Goal: Check status

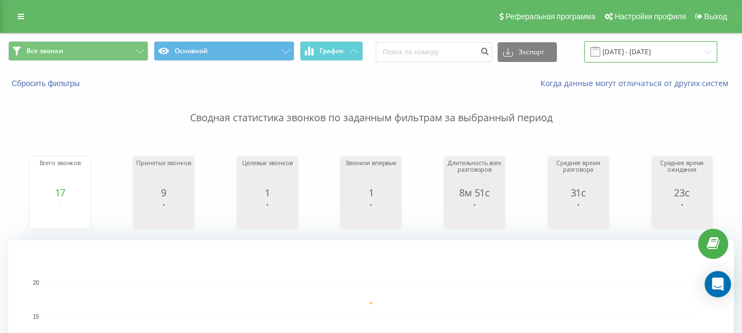
click at [662, 62] on input "[DATE] - [DATE]" at bounding box center [650, 51] width 133 height 21
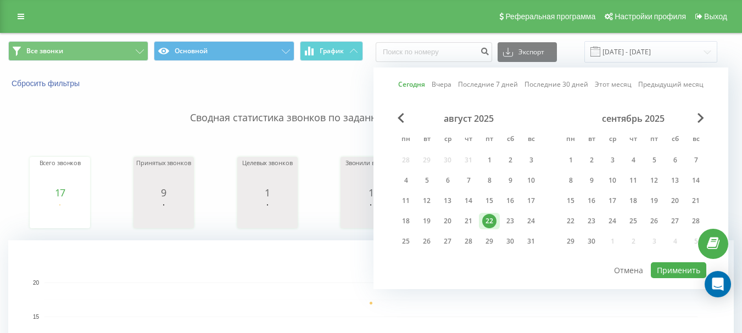
click at [489, 220] on div "22" at bounding box center [489, 221] width 14 height 14
click at [671, 274] on button "Применить" at bounding box center [678, 270] width 55 height 16
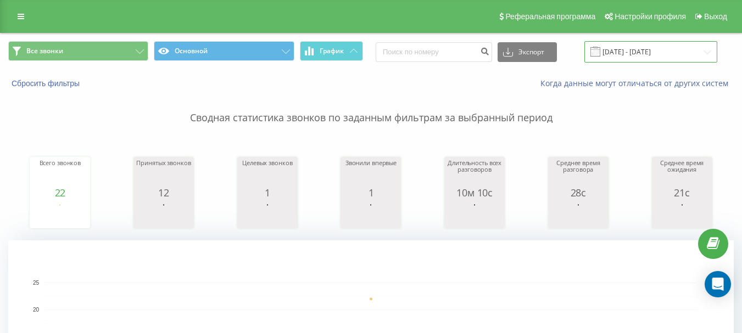
click at [636, 47] on input "[DATE] - [DATE]" at bounding box center [650, 51] width 133 height 21
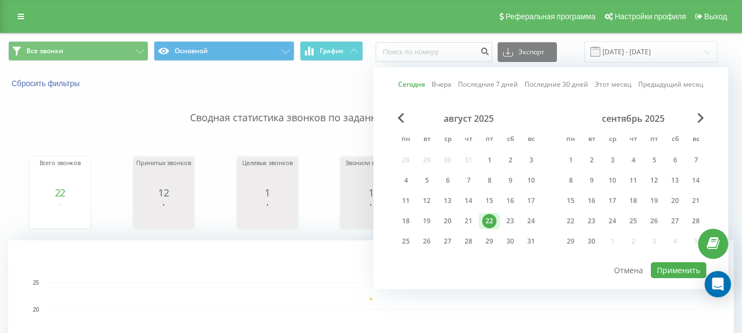
click at [488, 213] on div "22" at bounding box center [489, 221] width 21 height 16
click at [488, 217] on div "22" at bounding box center [489, 221] width 14 height 14
click at [684, 270] on button "Применить" at bounding box center [678, 270] width 55 height 16
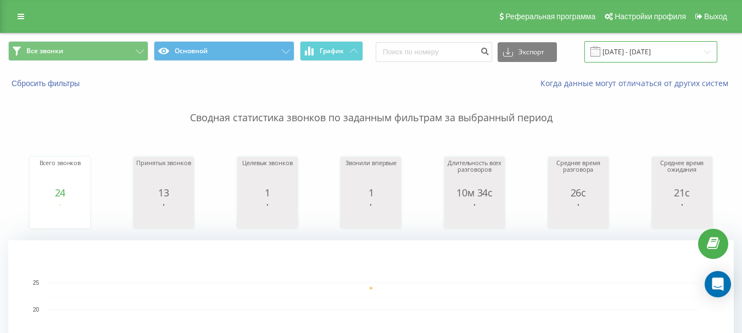
click at [650, 53] on input "[DATE] - [DATE]" at bounding box center [650, 51] width 133 height 21
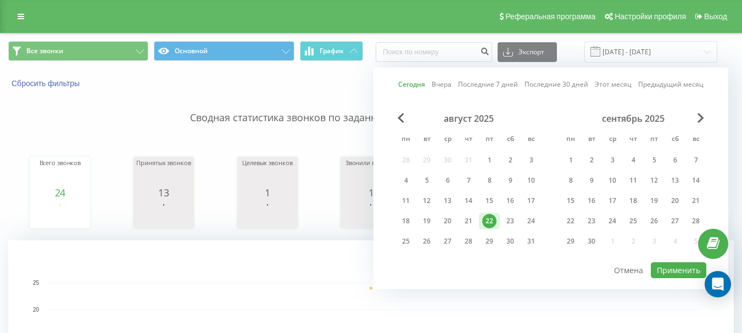
click at [487, 222] on div "22" at bounding box center [489, 221] width 14 height 14
click at [676, 272] on button "Применить" at bounding box center [678, 270] width 55 height 16
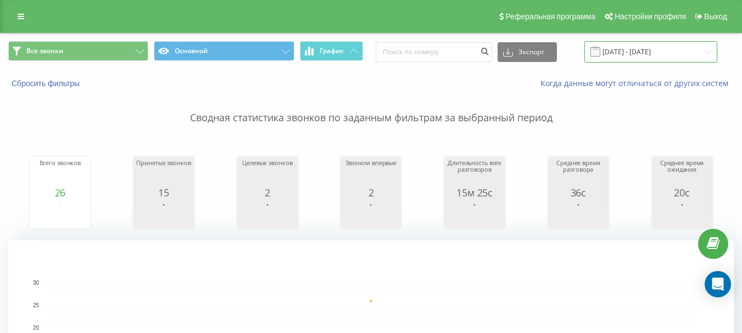
click at [645, 53] on input "[DATE] - [DATE]" at bounding box center [650, 51] width 133 height 21
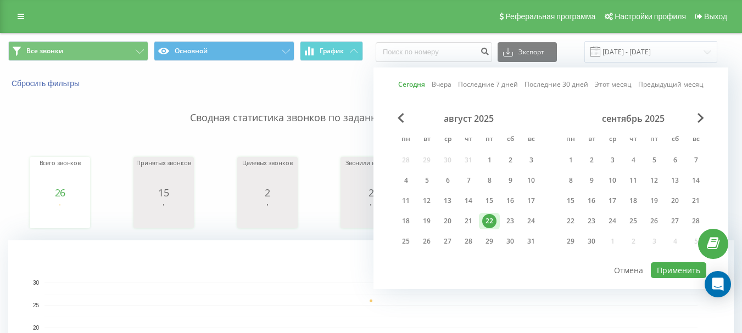
click at [491, 220] on div "22" at bounding box center [489, 221] width 14 height 14
click at [681, 267] on button "Применить" at bounding box center [678, 270] width 55 height 16
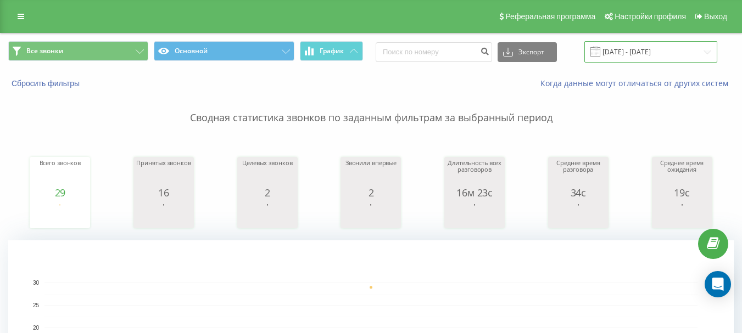
click at [643, 51] on input "[DATE] - [DATE]" at bounding box center [650, 51] width 133 height 21
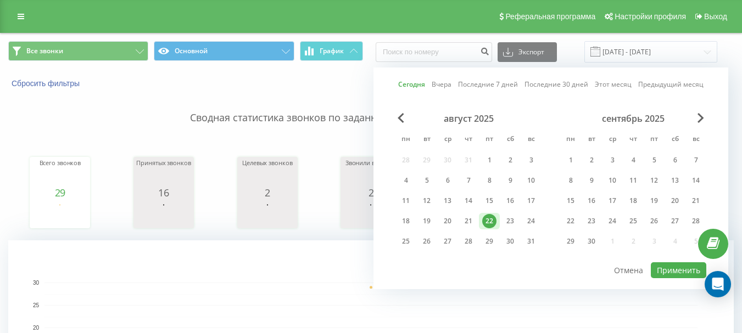
click at [489, 219] on div "22" at bounding box center [489, 221] width 14 height 14
click at [668, 270] on button "Применить" at bounding box center [678, 270] width 55 height 16
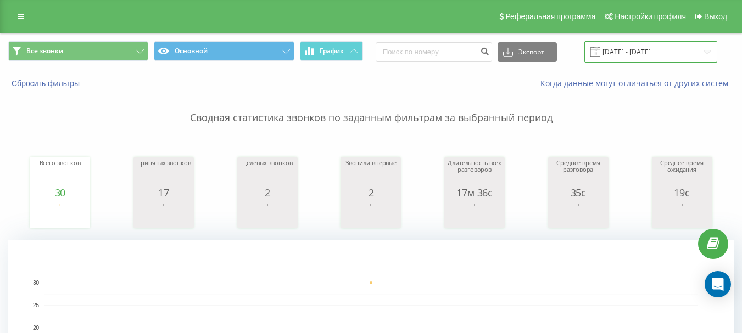
click at [671, 51] on input "[DATE] - [DATE]" at bounding box center [650, 51] width 133 height 21
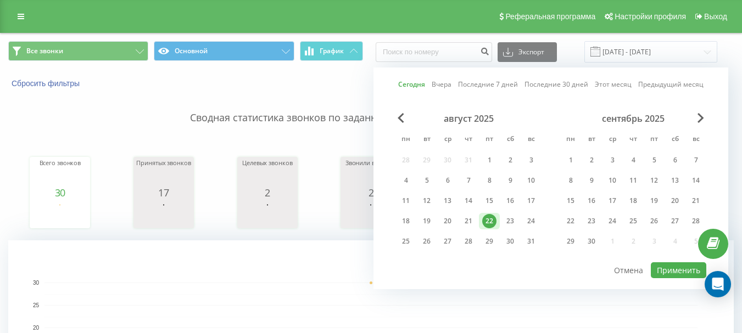
click at [489, 218] on div "22" at bounding box center [489, 221] width 14 height 14
click at [680, 272] on button "Применить" at bounding box center [678, 270] width 55 height 16
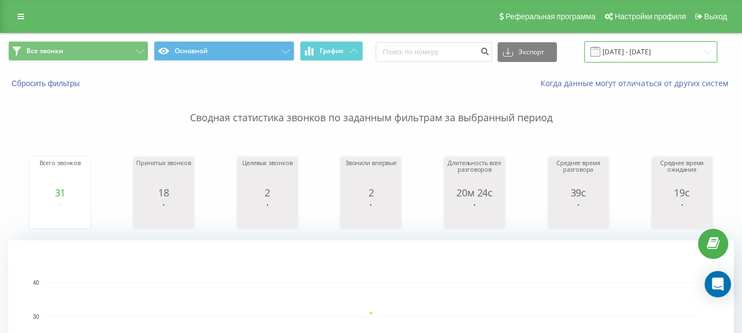
click at [654, 54] on input "[DATE] - [DATE]" at bounding box center [650, 51] width 133 height 21
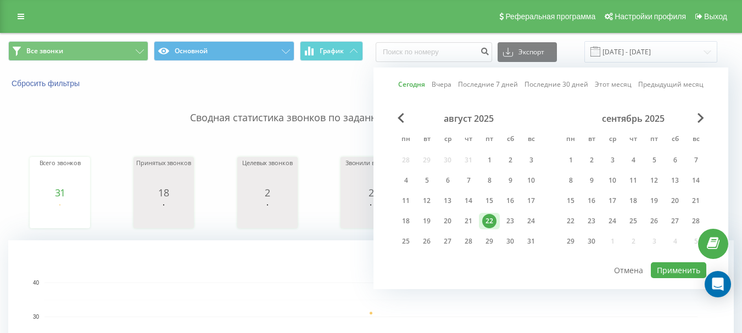
click at [491, 220] on div "22" at bounding box center [489, 221] width 14 height 14
click at [666, 270] on button "Применить" at bounding box center [678, 270] width 55 height 16
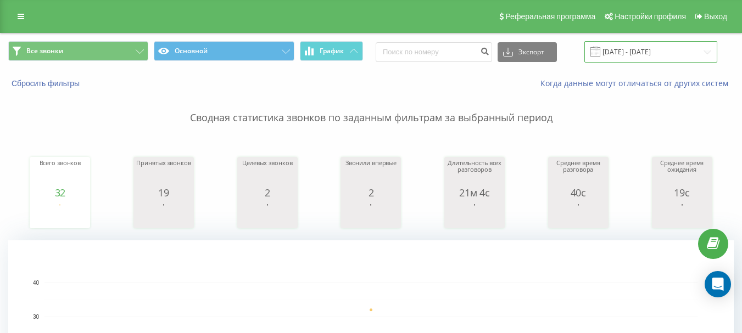
click at [630, 55] on input "[DATE] - [DATE]" at bounding box center [650, 51] width 133 height 21
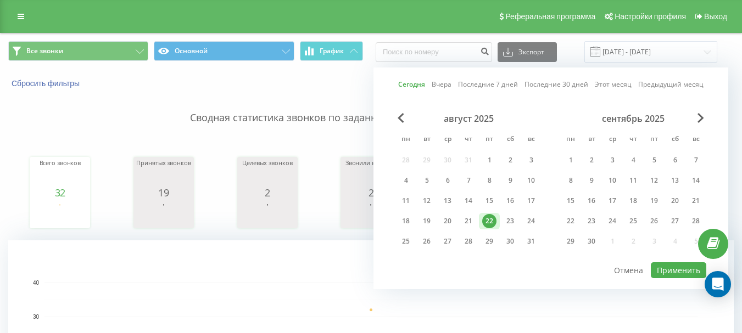
click at [484, 219] on div "22" at bounding box center [489, 221] width 14 height 14
click at [678, 268] on button "Применить" at bounding box center [678, 270] width 55 height 16
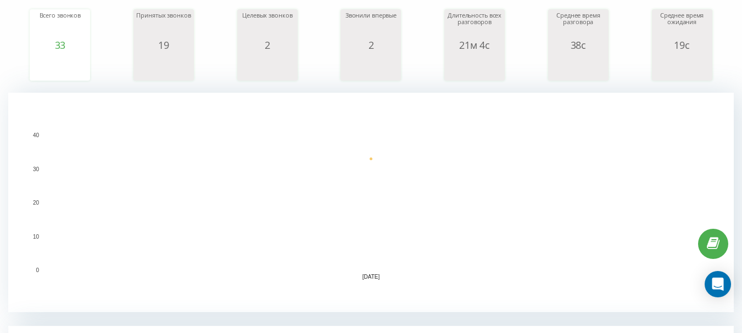
scroll to position [110, 0]
